Goal: Register for event/course

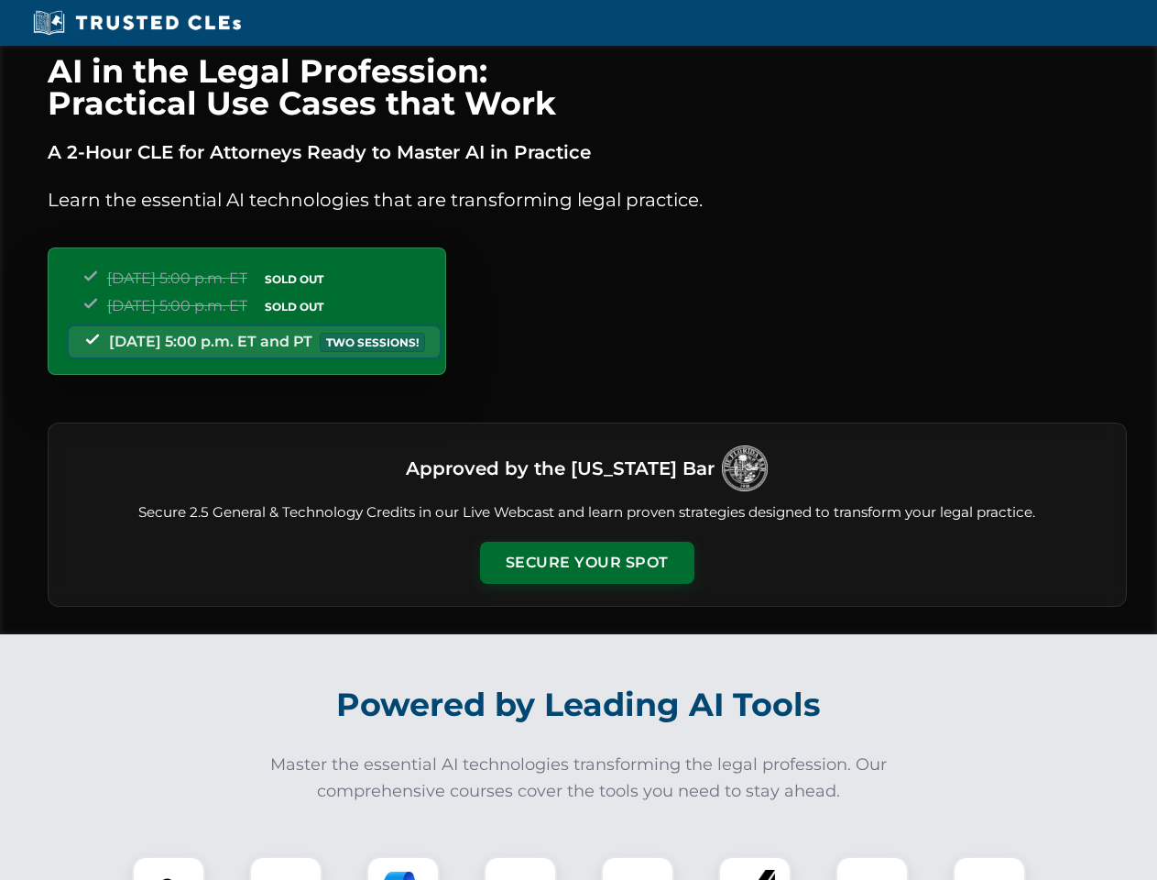
click at [586, 563] on button "Secure Your Spot" at bounding box center [587, 563] width 214 height 42
click at [169, 868] on img at bounding box center [168, 892] width 53 height 53
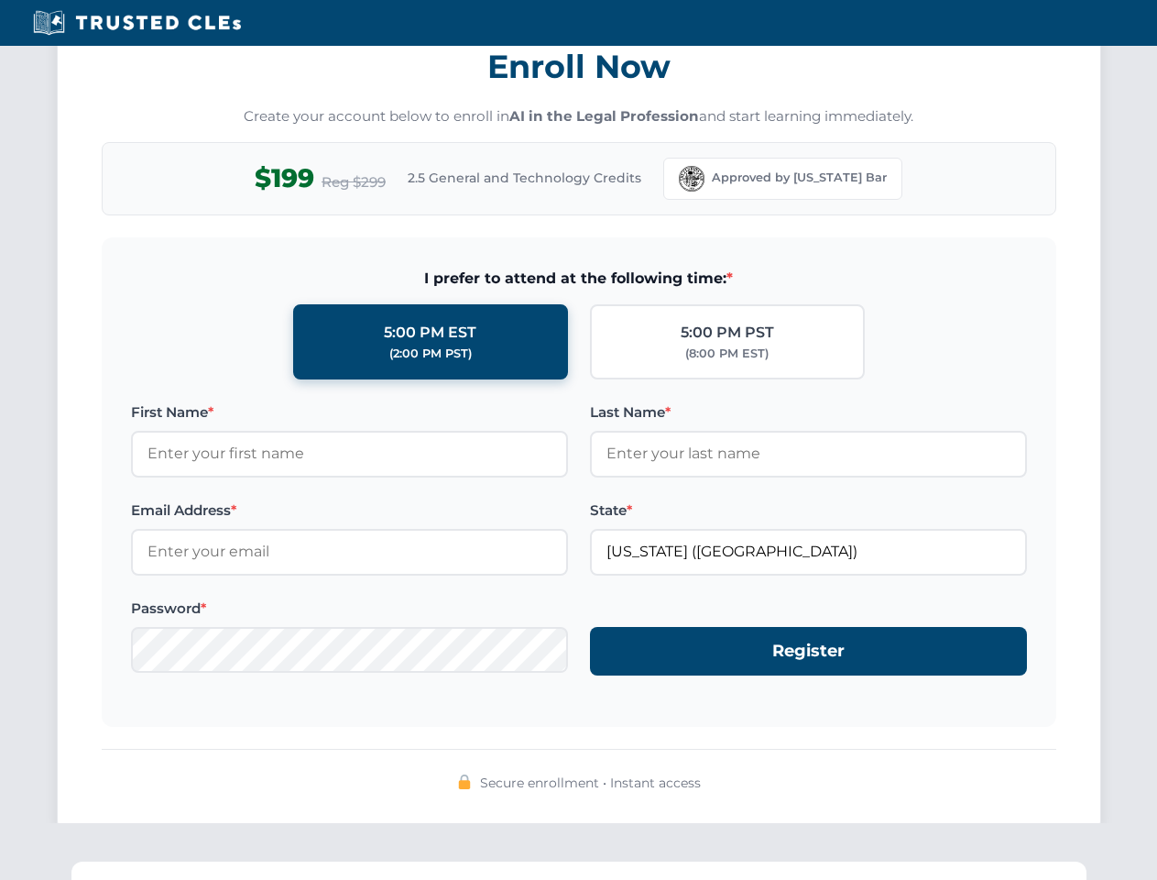
scroll to position [1799, 0]
